Goal: Information Seeking & Learning: Learn about a topic

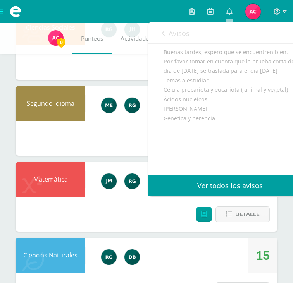
scroll to position [54, 0]
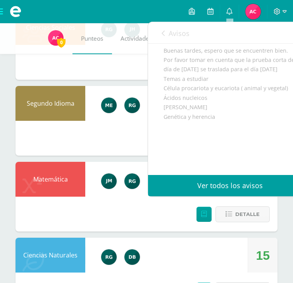
click at [162, 38] on link "Avisos" at bounding box center [176, 33] width 28 height 22
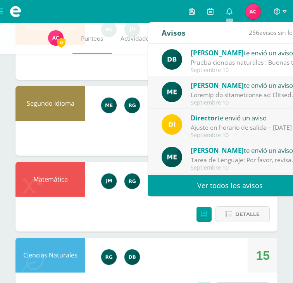
click at [258, 131] on div "Ajuste en horario de salida – [DATE] : Estimados Padres de Familia, Debido a la…" at bounding box center [245, 127] width 108 height 9
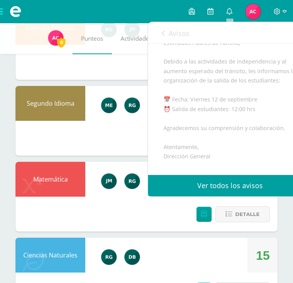
scroll to position [63, 0]
click at [162, 33] on icon at bounding box center [163, 33] width 3 height 6
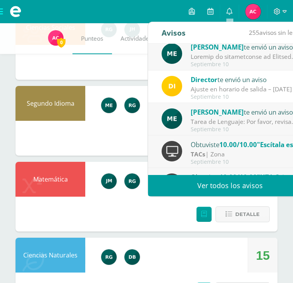
scroll to position [40, 0]
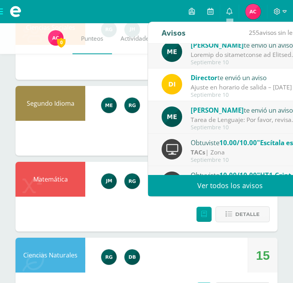
click at [254, 128] on div "Septiembre 10" at bounding box center [245, 127] width 108 height 7
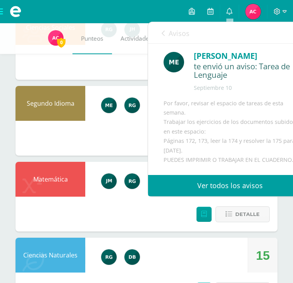
scroll to position [2, 0]
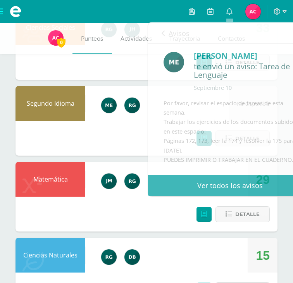
click at [256, 15] on img at bounding box center [252, 11] width 15 height 15
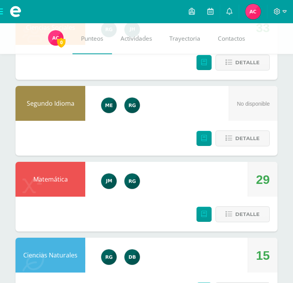
click at [2, 10] on span at bounding box center [15, 11] width 31 height 23
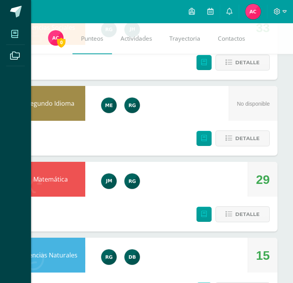
click at [17, 33] on icon at bounding box center [14, 34] width 7 height 8
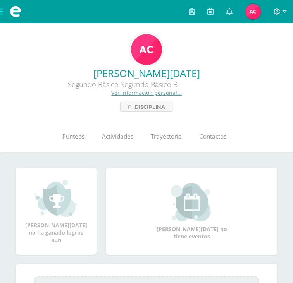
click at [5, 15] on span at bounding box center [15, 11] width 31 height 23
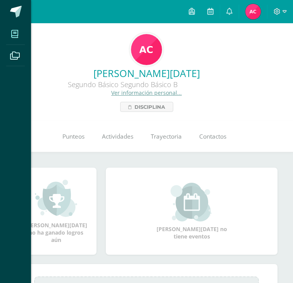
click at [16, 34] on icon at bounding box center [14, 34] width 7 height 8
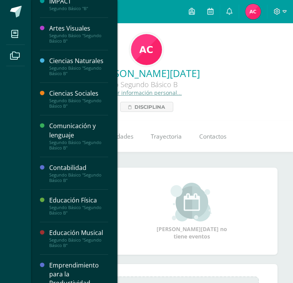
scroll to position [14, 0]
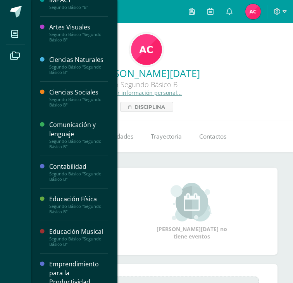
click at [68, 136] on div "Comunicación y lenguaje" at bounding box center [78, 129] width 59 height 18
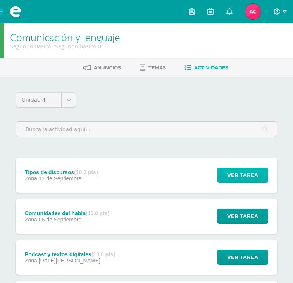
click at [224, 174] on button "Ver tarea" at bounding box center [242, 175] width 51 height 15
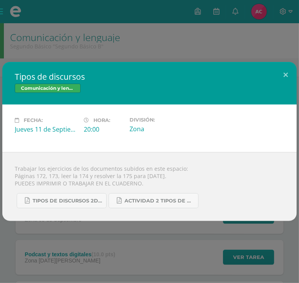
click at [132, 189] on div "Tipos de discursos 2do. Bás..pdf Actividad 2 tipos de discursos.pdf" at bounding box center [149, 197] width 269 height 21
click at [133, 198] on span "Actividad 2 tipos de discursos.pdf" at bounding box center [159, 201] width 70 height 6
